Goal: Task Accomplishment & Management: Manage account settings

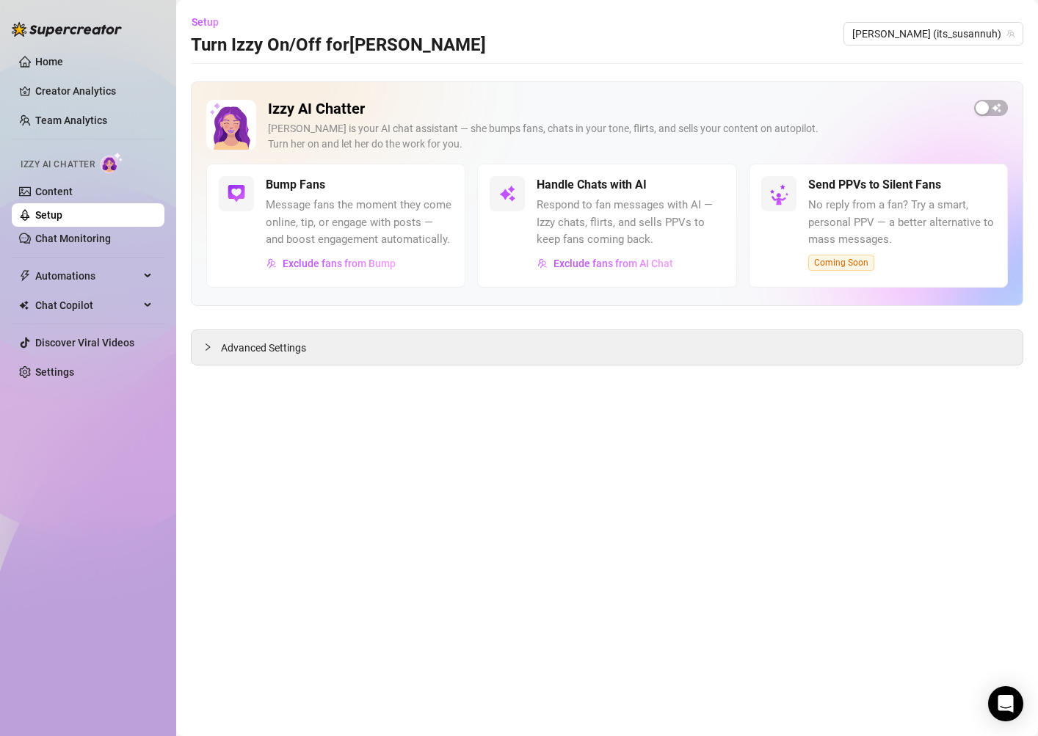
click at [994, 121] on div "Izzy AI Chatter [PERSON_NAME] is your AI chat assistant — she bumps fans, chats…" at bounding box center [607, 132] width 802 height 64
click at [993, 112] on span "button" at bounding box center [991, 108] width 34 height 16
click at [581, 131] on div "[PERSON_NAME] is your AI chat assistant — she bumps fans, chats in your tone, f…" at bounding box center [615, 136] width 695 height 31
click at [717, 173] on div "Handle Chats with AI Respond to fan messages with AI — Izzy chats, flirts, and …" at bounding box center [606, 226] width 259 height 124
click at [449, 184] on div "button" at bounding box center [444, 184] width 13 height 13
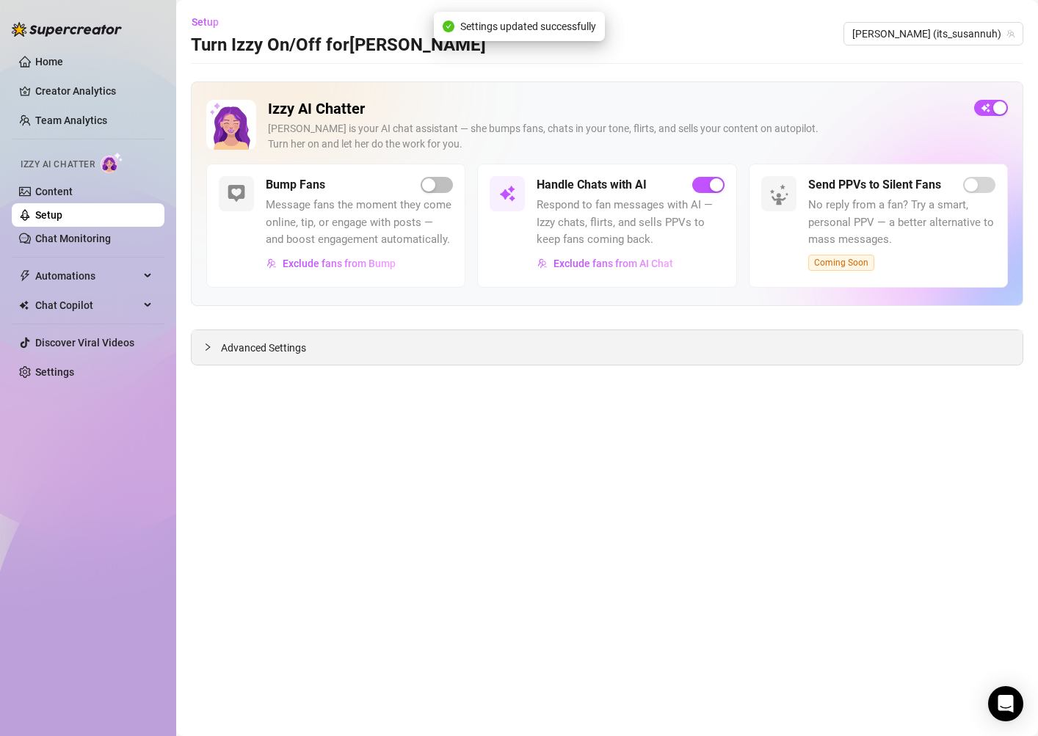
click at [641, 348] on div "Advanced Settings" at bounding box center [607, 347] width 831 height 35
click at [269, 352] on span "Advanced Settings" at bounding box center [263, 348] width 85 height 16
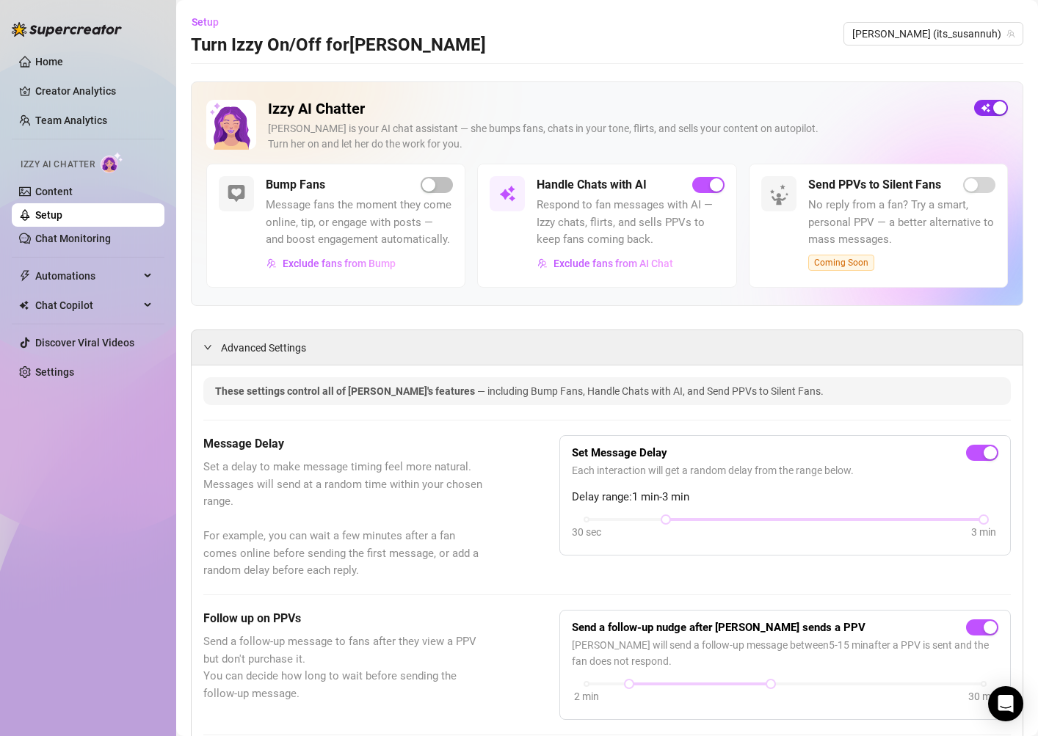
click at [994, 115] on span "button" at bounding box center [991, 108] width 34 height 16
click at [508, 177] on div at bounding box center [507, 193] width 35 height 35
